Goal: Task Accomplishment & Management: Manage account settings

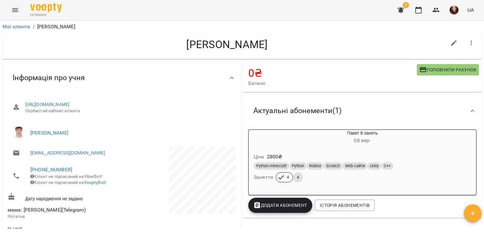
scroll to position [220, 0]
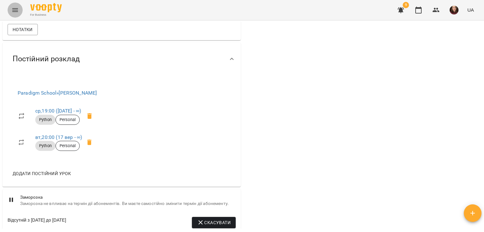
click at [16, 13] on icon "Menu" at bounding box center [15, 10] width 8 height 8
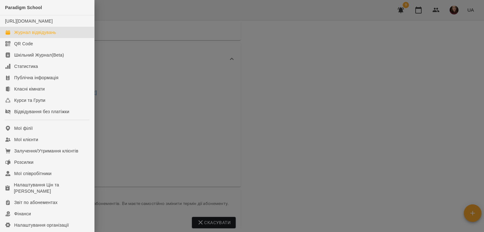
click at [52, 36] on div "Журнал відвідувань" at bounding box center [35, 32] width 42 height 6
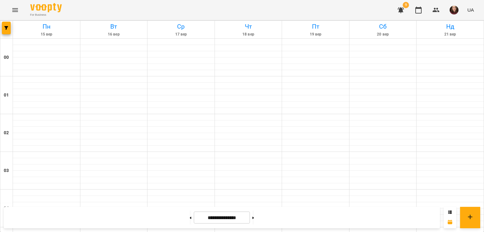
scroll to position [630, 0]
click at [18, 11] on icon "Menu" at bounding box center [15, 10] width 8 height 8
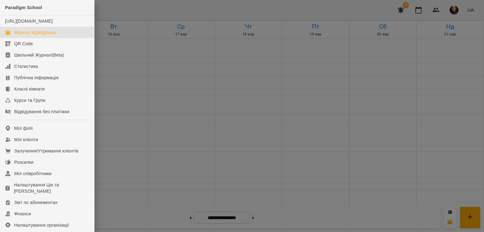
click at [111, 60] on div at bounding box center [242, 116] width 484 height 232
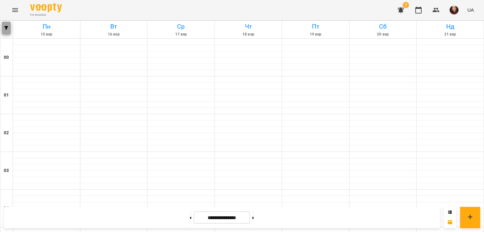
click at [7, 32] on button "button" at bounding box center [6, 28] width 9 height 13
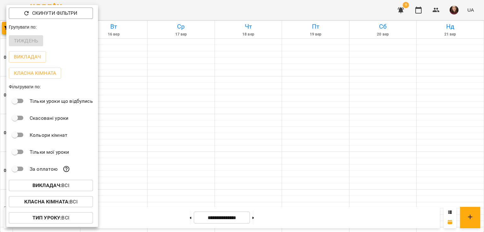
click at [49, 184] on b "Викладач :" at bounding box center [46, 186] width 29 height 6
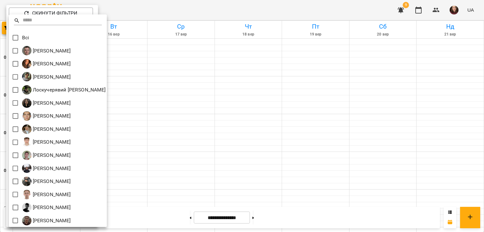
scroll to position [1, 0]
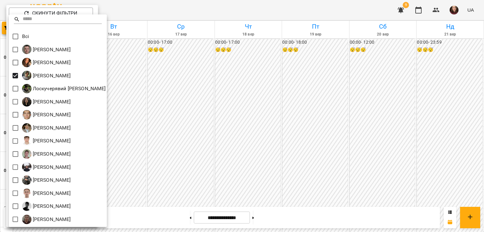
click at [193, 146] on div at bounding box center [242, 116] width 484 height 232
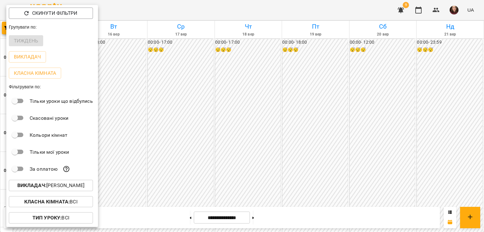
click at [193, 145] on div at bounding box center [242, 116] width 484 height 232
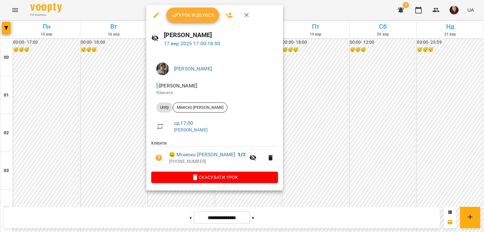
click at [269, 125] on div at bounding box center [242, 116] width 484 height 232
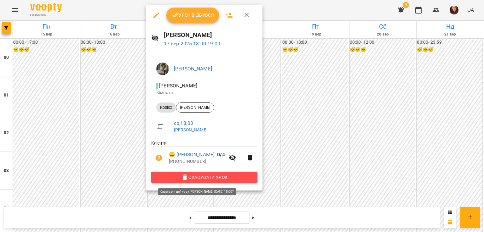
click at [235, 177] on span "Скасувати Урок" at bounding box center [204, 178] width 96 height 8
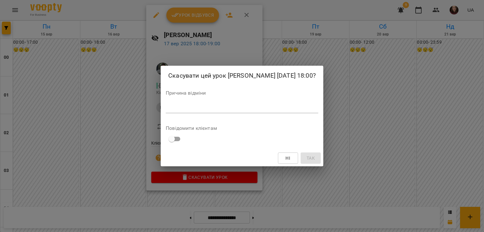
click at [222, 111] on textarea at bounding box center [242, 108] width 152 height 6
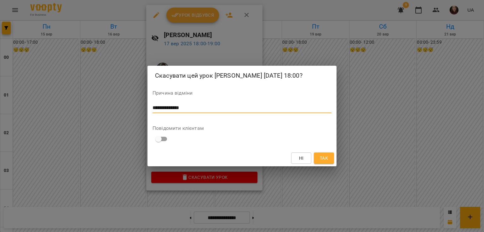
drag, startPoint x: 197, startPoint y: 113, endPoint x: 142, endPoint y: 109, distance: 55.3
click at [142, 109] on div "**********" at bounding box center [242, 116] width 484 height 232
type textarea "**********"
click at [323, 162] on span "Так" at bounding box center [324, 159] width 8 height 8
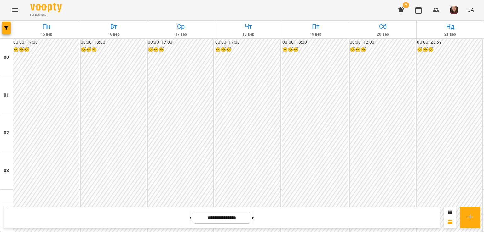
drag, startPoint x: 180, startPoint y: 76, endPoint x: 351, endPoint y: 130, distance: 179.2
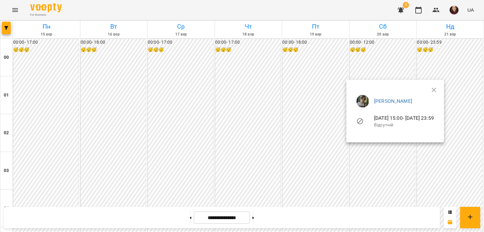
click at [176, 71] on div at bounding box center [242, 116] width 484 height 232
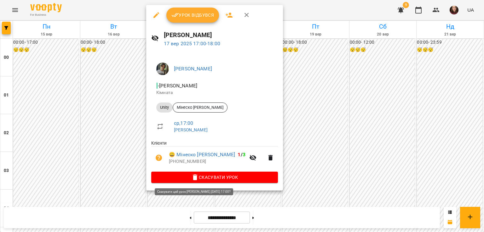
click at [213, 178] on span "Скасувати Урок" at bounding box center [214, 178] width 116 height 8
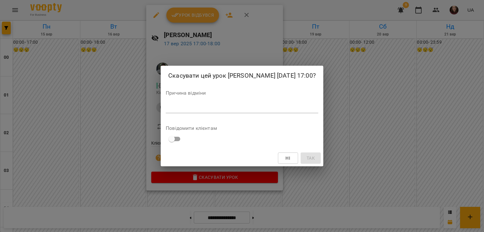
click at [213, 106] on div "Причина відміни *" at bounding box center [242, 103] width 152 height 25
click at [213, 111] on textarea at bounding box center [242, 108] width 152 height 6
paste textarea "**********"
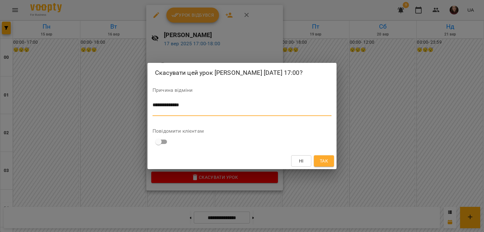
scroll to position [0, 0]
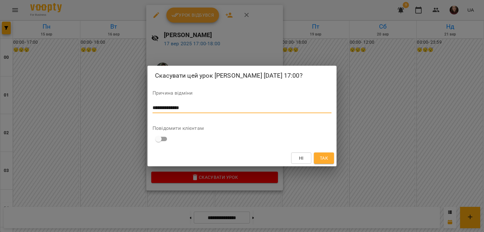
type textarea "**********"
click at [326, 162] on span "Так" at bounding box center [324, 159] width 8 height 8
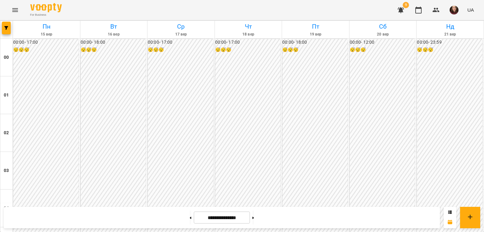
scroll to position [598, 0]
click at [14, 11] on icon "Menu" at bounding box center [15, 10] width 8 height 8
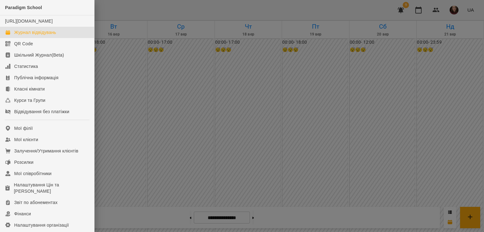
click at [54, 36] on div "Журнал відвідувань" at bounding box center [35, 32] width 42 height 6
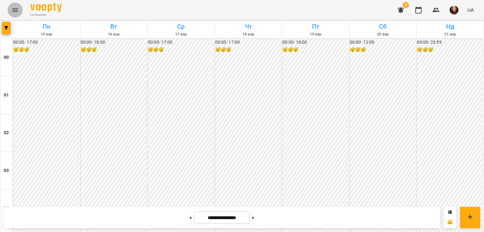
click at [19, 13] on button "Menu" at bounding box center [15, 10] width 15 height 15
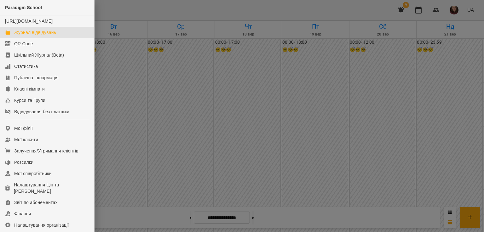
click at [237, 146] on div at bounding box center [242, 116] width 484 height 232
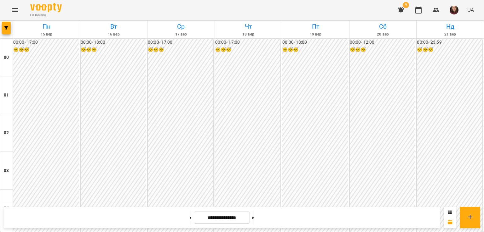
scroll to position [567, 0]
click at [4, 29] on span "button" at bounding box center [6, 28] width 9 height 4
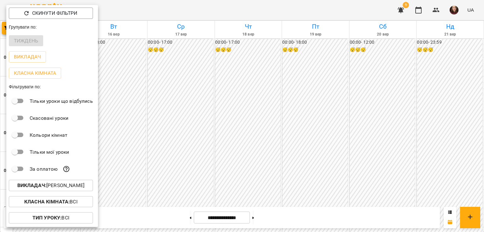
click at [67, 189] on p "Викладач : [PERSON_NAME]" at bounding box center [50, 186] width 67 height 8
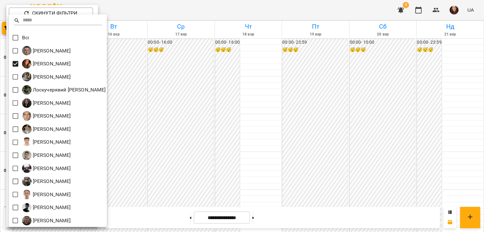
click at [300, 126] on div at bounding box center [242, 116] width 484 height 232
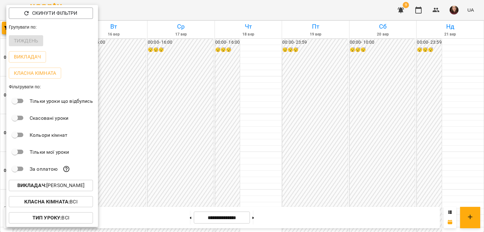
click at [299, 129] on div at bounding box center [242, 116] width 484 height 232
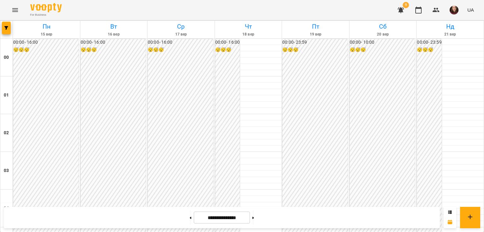
drag, startPoint x: 172, startPoint y: 91, endPoint x: 332, endPoint y: 139, distance: 167.3
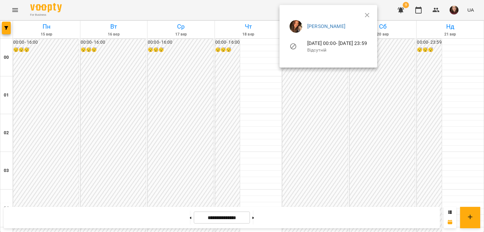
click at [189, 87] on div at bounding box center [242, 116] width 484 height 232
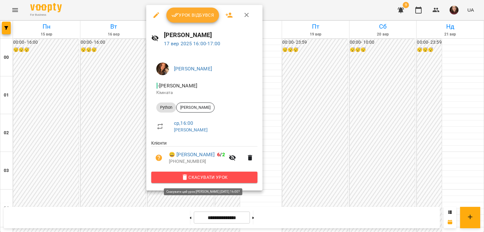
click at [201, 176] on span "Скасувати Урок" at bounding box center [204, 178] width 96 height 8
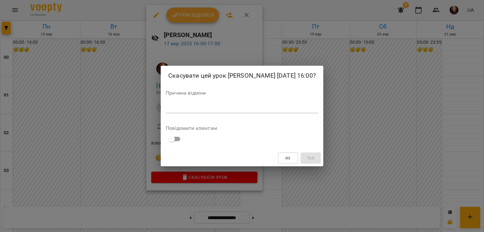
click at [231, 108] on textarea at bounding box center [242, 108] width 152 height 6
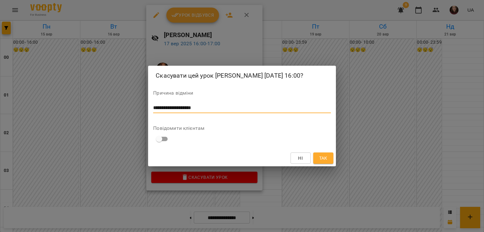
type textarea "**********"
click at [327, 165] on div "Ні Так" at bounding box center [241, 158] width 187 height 16
click at [325, 160] on span "Так" at bounding box center [323, 159] width 8 height 8
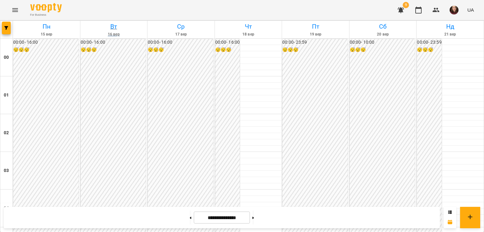
scroll to position [598, 0]
click at [14, 14] on button "Menu" at bounding box center [15, 10] width 15 height 15
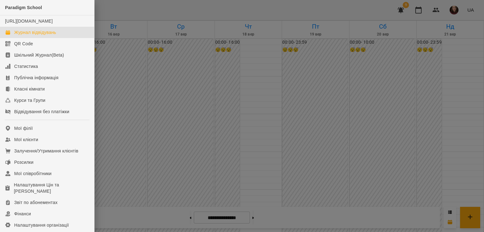
click at [105, 63] on div at bounding box center [242, 116] width 484 height 232
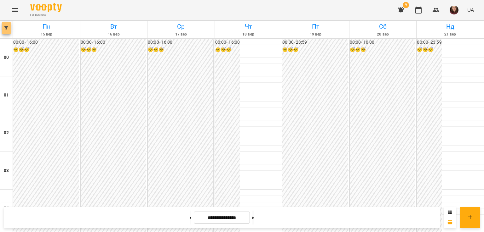
click at [9, 29] on span "button" at bounding box center [6, 28] width 9 height 4
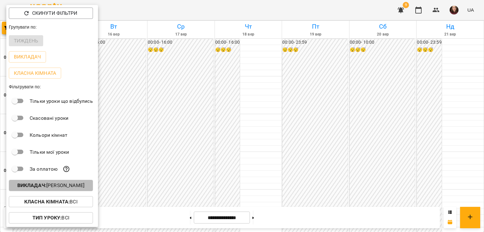
click at [76, 190] on p "Викладач : [PERSON_NAME]" at bounding box center [50, 186] width 67 height 8
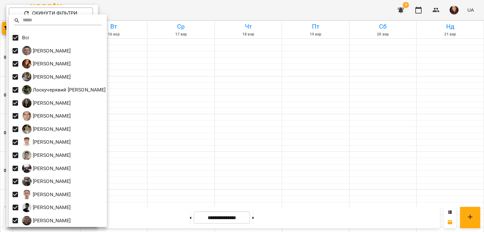
click at [198, 102] on div at bounding box center [242, 116] width 484 height 232
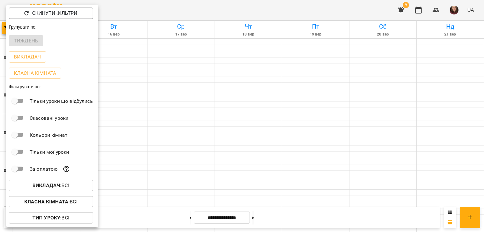
click at [249, 123] on div at bounding box center [242, 116] width 484 height 232
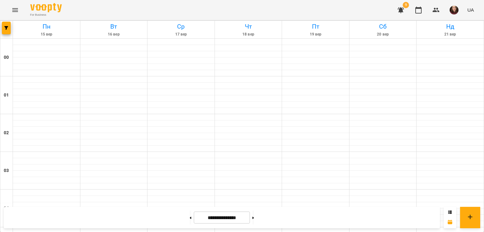
scroll to position [741, 0]
